Goal: Task Accomplishment & Management: Complete application form

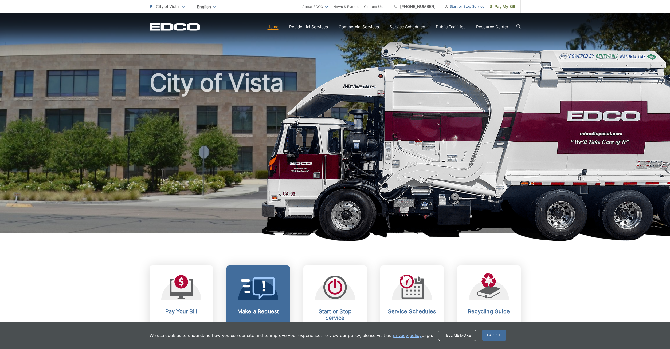
click at [262, 287] on icon at bounding box center [258, 288] width 35 height 22
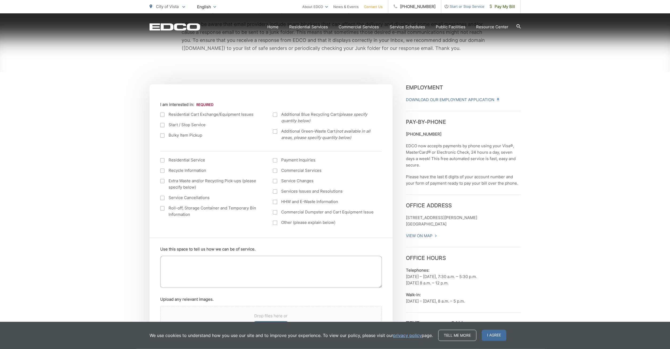
scroll to position [144, 0]
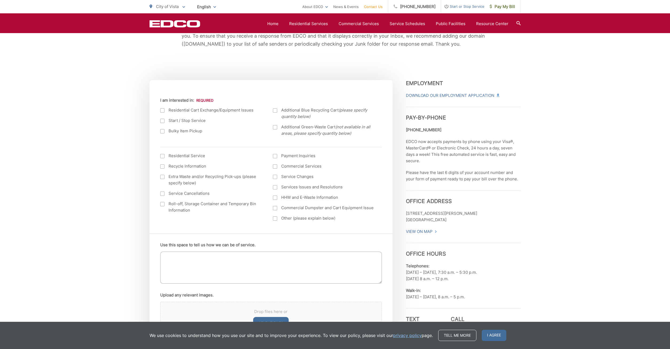
click at [163, 131] on div at bounding box center [162, 131] width 4 height 4
click at [0, 0] on input "Bulky Item Pickup" at bounding box center [0, 0] width 0 height 0
click at [164, 157] on div at bounding box center [162, 156] width 4 height 4
click at [0, 0] on input "I am interested in: (continued) *" at bounding box center [0, 0] width 0 height 0
click at [181, 259] on textarea "Use this space to tell us how we can be of service." at bounding box center [271, 268] width 222 height 32
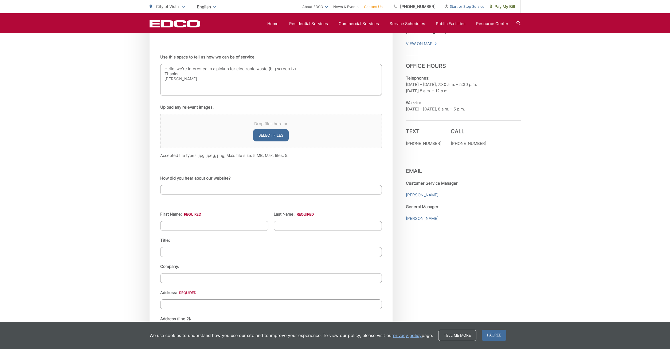
scroll to position [346, 0]
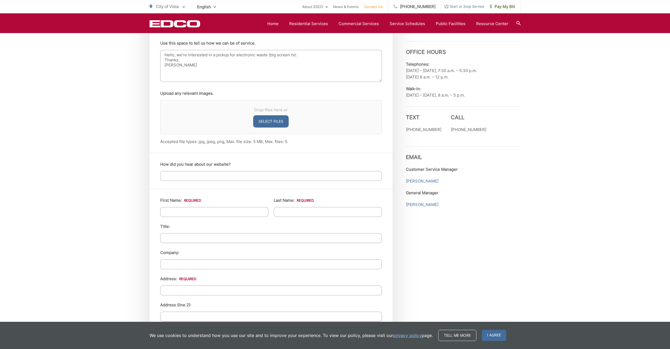
type textarea "Hello, we're interested in a pickup for electronic waste (big screen tv). Thank…"
click at [177, 177] on input "How did you hear about our website?" at bounding box center [271, 176] width 222 height 10
type input "current customer"
click at [183, 211] on input "First Name: *" at bounding box center [214, 212] width 108 height 10
type input "Nicholas"
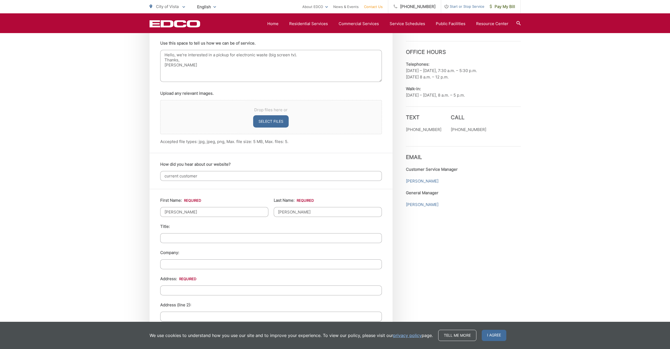
type input "Rivera"
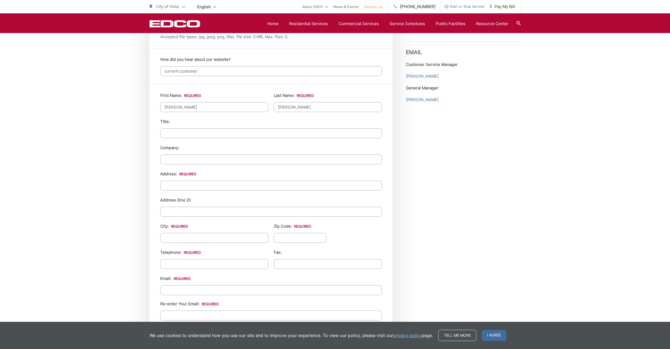
scroll to position [462, 0]
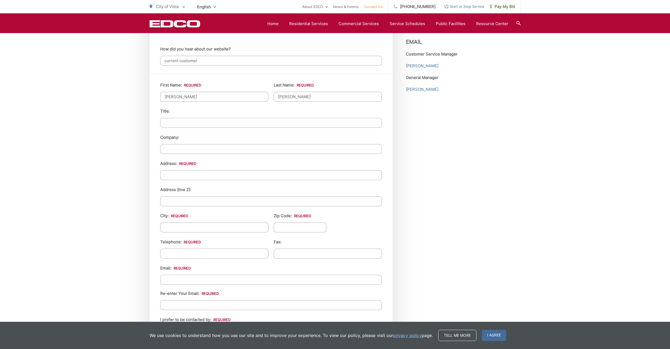
click at [174, 171] on input "Address: *" at bounding box center [271, 175] width 222 height 10
type input "1717 Wildflower Court"
type input "Vista"
type input "C"
type input "92083"
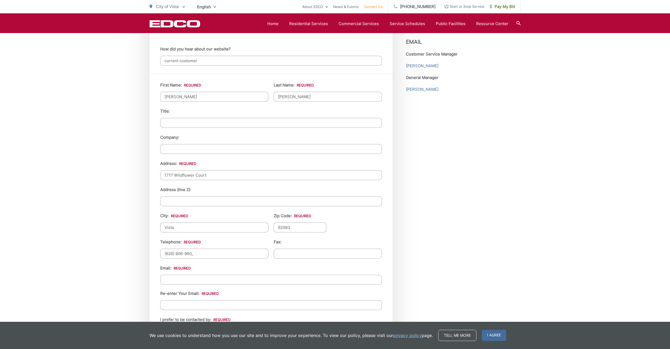
type input "(626) 806-9600"
type input "(___) ___-____"
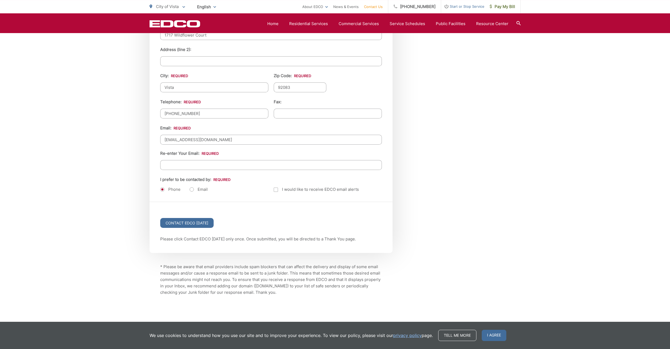
scroll to position [611, 0]
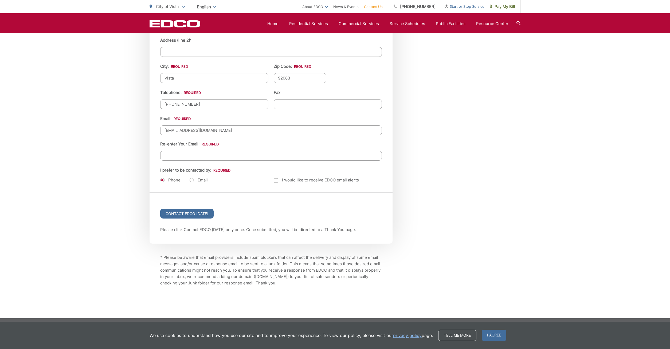
type input "nrivera15@live.com"
click at [173, 154] on input "Re-enter Your Email:" at bounding box center [271, 156] width 222 height 10
type input "nrivera15@live.com"
click at [192, 178] on label "Email" at bounding box center [199, 180] width 18 height 5
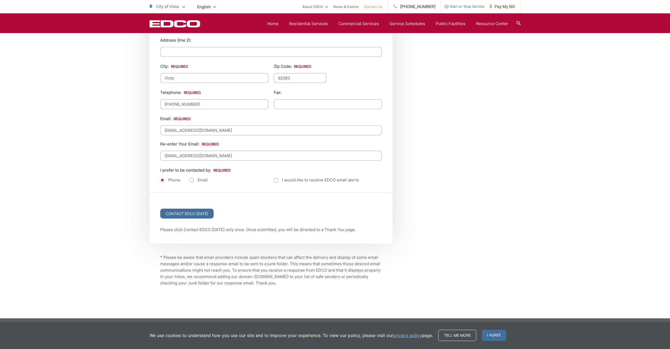
radio input "true"
click at [185, 211] on input "Contact EDCO Today" at bounding box center [186, 214] width 53 height 10
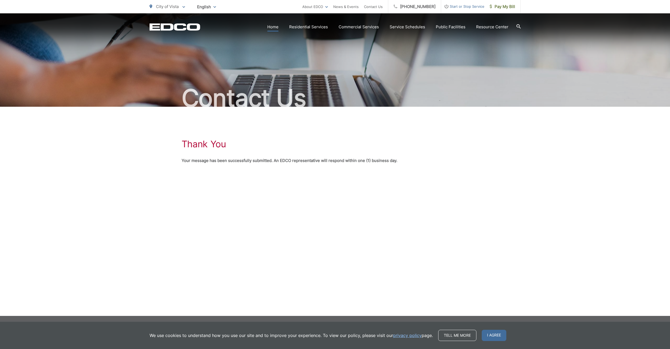
click at [273, 26] on link "Home" at bounding box center [272, 27] width 11 height 6
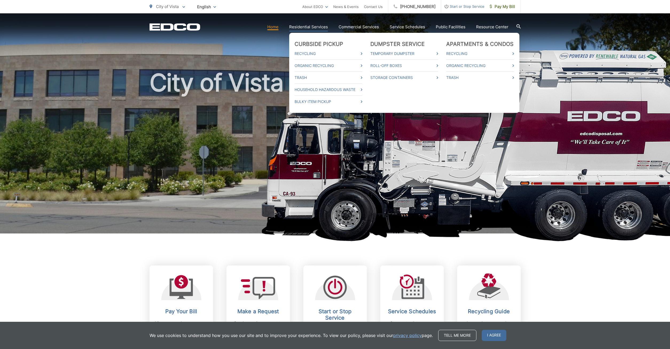
click at [317, 28] on link "Residential Services" at bounding box center [308, 27] width 39 height 6
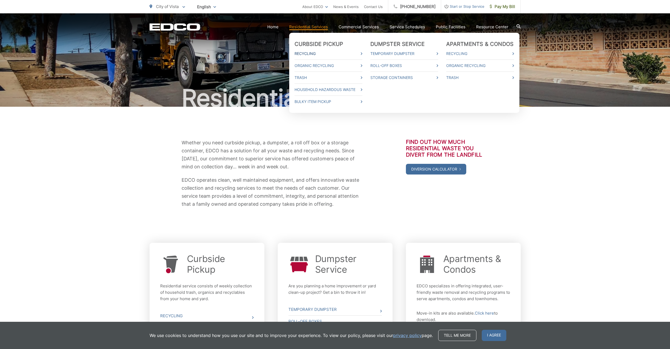
click at [329, 54] on link "Recycling" at bounding box center [329, 53] width 68 height 6
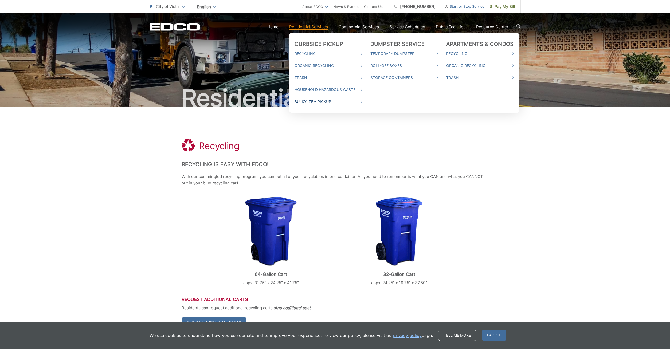
click at [322, 102] on link "Bulky Item Pickup" at bounding box center [329, 102] width 68 height 6
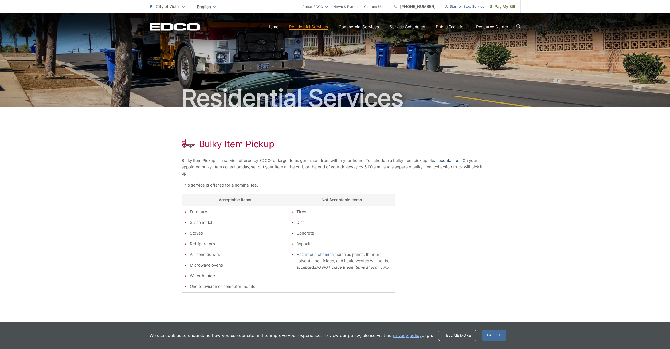
click at [452, 160] on link "contact us" at bounding box center [451, 161] width 20 height 6
